Goal: Transaction & Acquisition: Purchase product/service

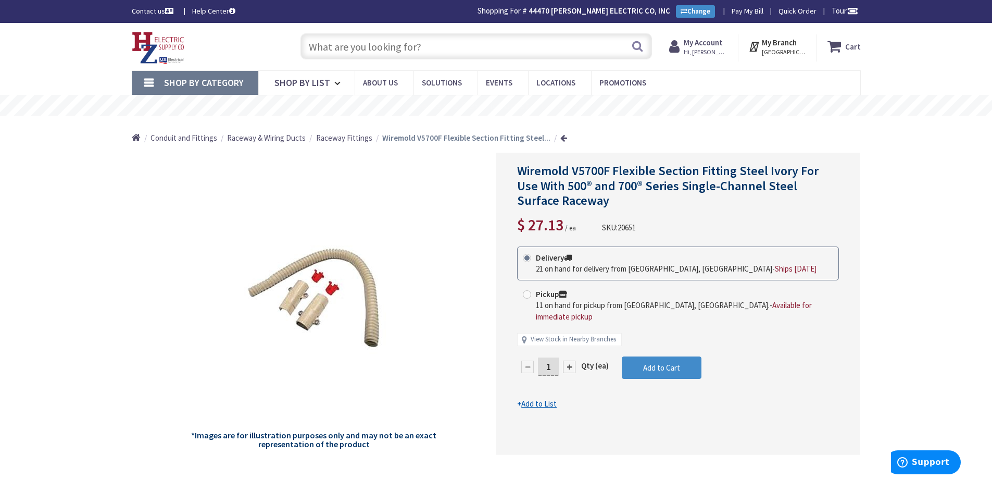
click at [382, 47] on input "text" at bounding box center [477, 46] width 352 height 26
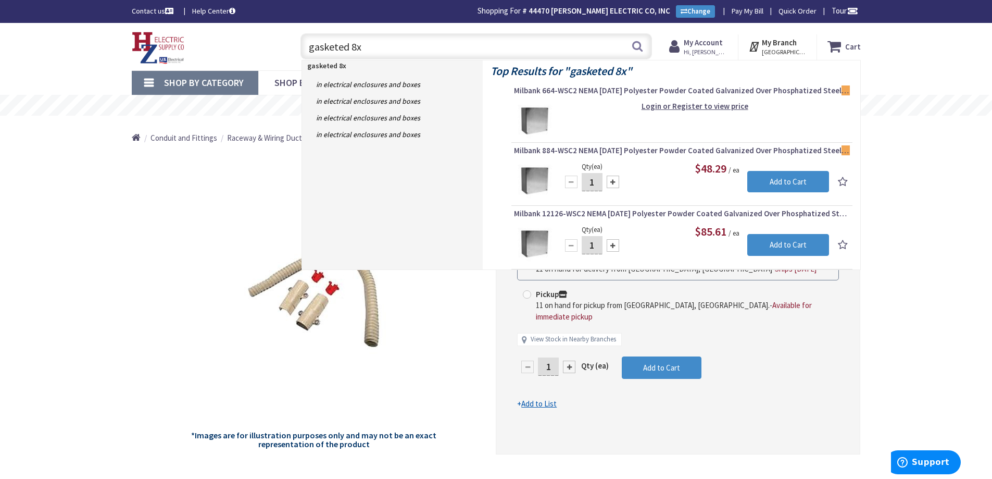
type input "gasketed 8x8"
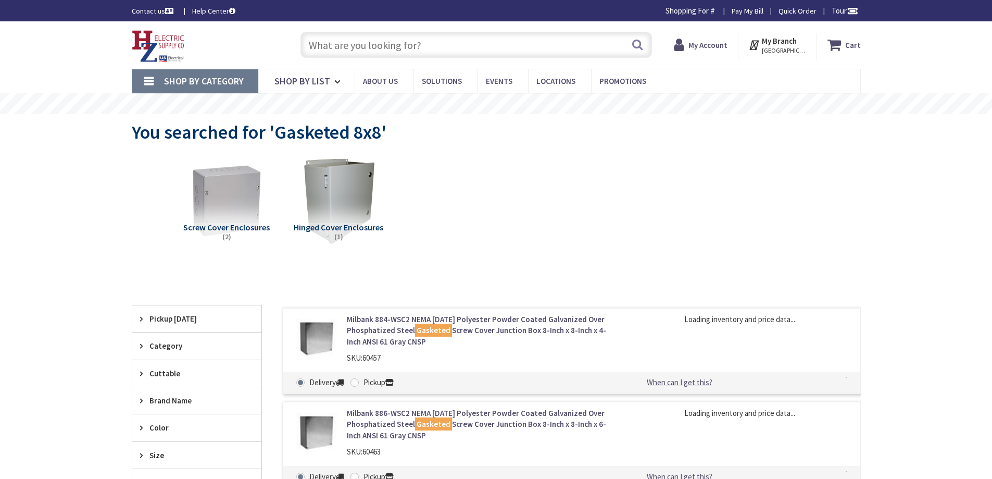
type input "MA-[GEOGRAPHIC_DATA], [GEOGRAPHIC_DATA]"
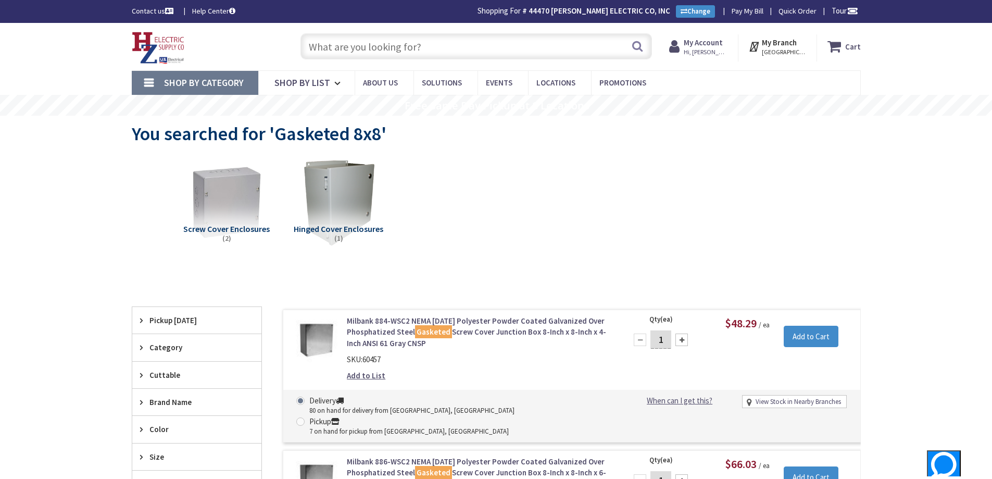
click at [353, 48] on input "text" at bounding box center [477, 46] width 352 height 26
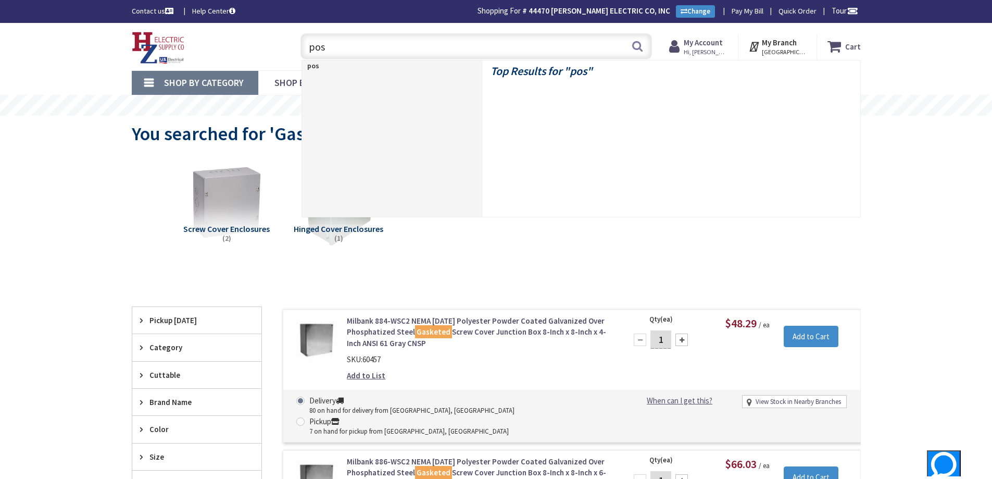
type input "post"
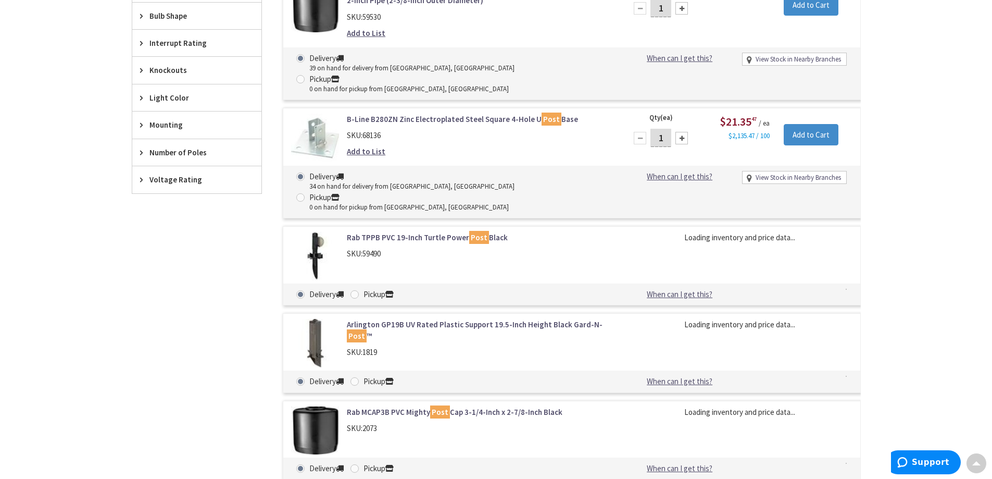
scroll to position [731, 0]
click at [417, 232] on link "Rab TPPB PVC 19-Inch Turtle Power Post Black" at bounding box center [479, 237] width 265 height 11
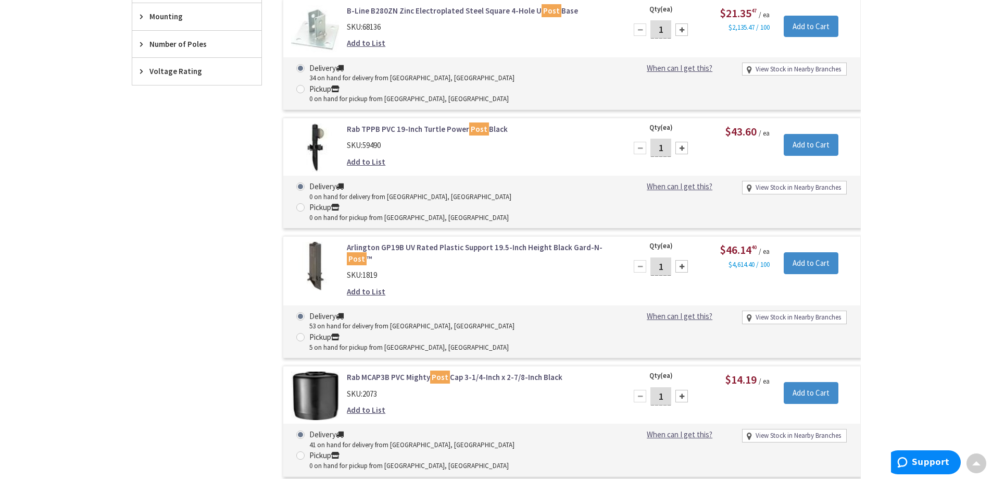
scroll to position [839, 0]
